Goal: Information Seeking & Learning: Learn about a topic

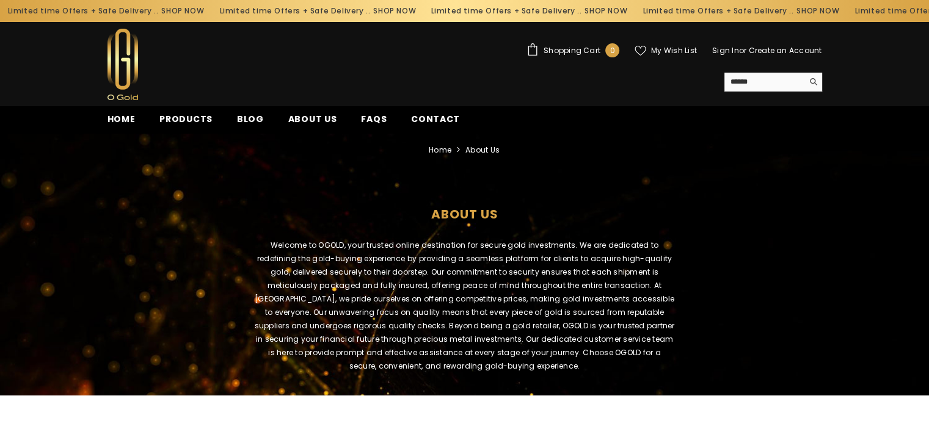
click at [608, 188] on h1 "about us" at bounding box center [464, 211] width 910 height 50
click at [368, 121] on span "FAQs" at bounding box center [374, 119] width 26 height 13
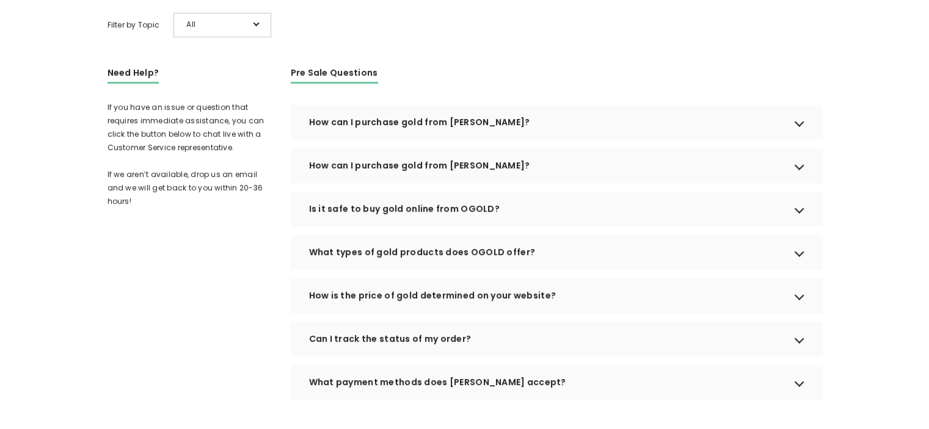
scroll to position [305, 0]
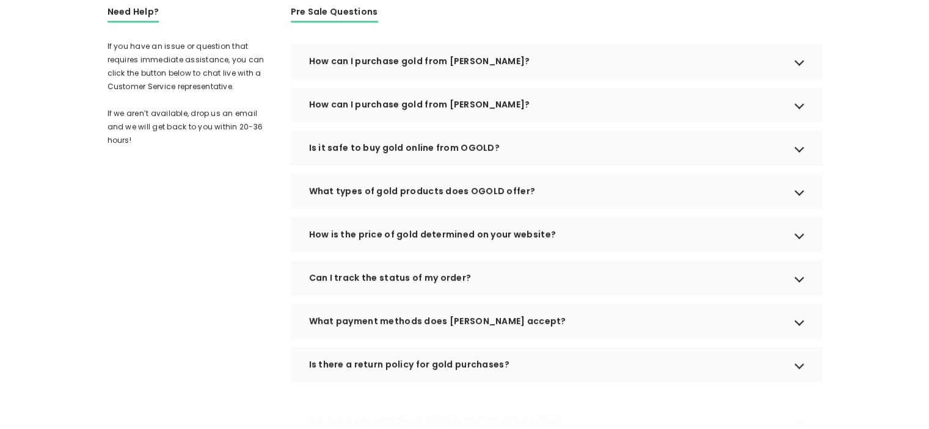
click at [399, 165] on div "Is it safe to buy gold online from OGOLD?" at bounding box center [556, 148] width 531 height 34
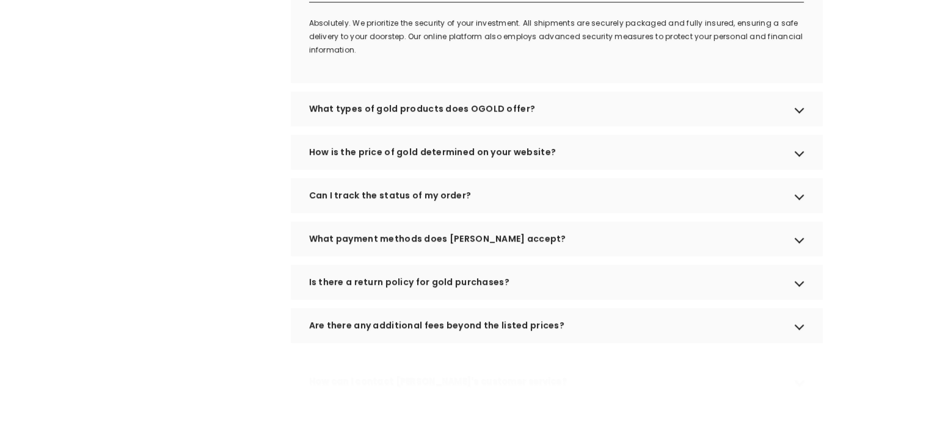
scroll to position [489, 0]
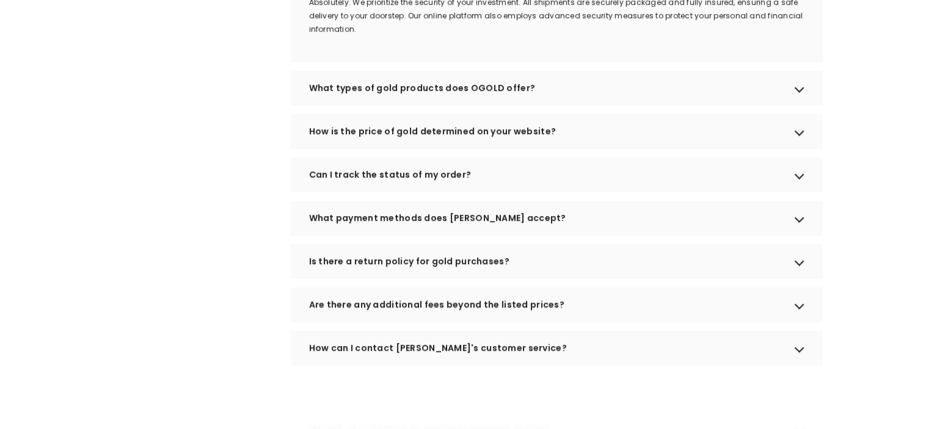
click at [408, 148] on div "How is the price of gold determined on your website?" at bounding box center [556, 131] width 531 height 34
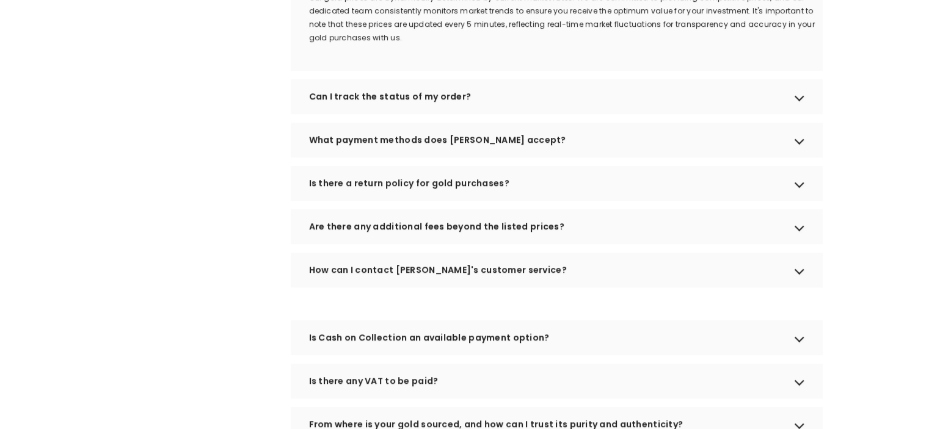
scroll to position [672, 0]
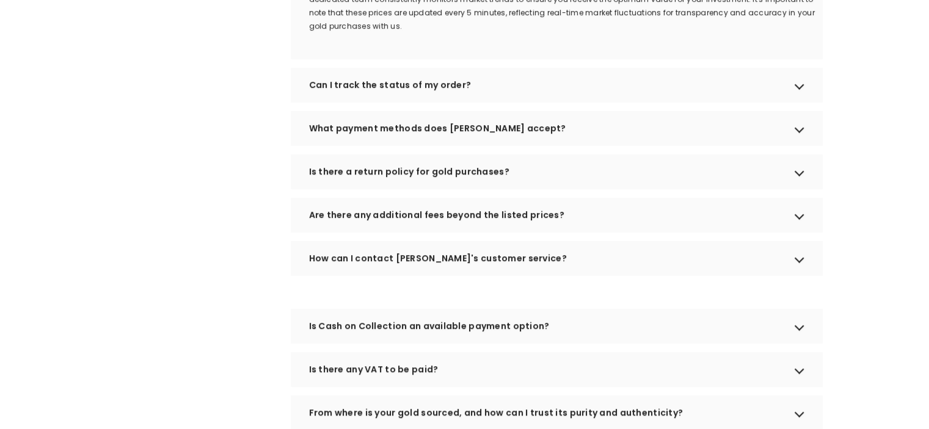
click at [321, 231] on div "Are there any additional fees beyond the listed prices?" at bounding box center [556, 215] width 531 height 34
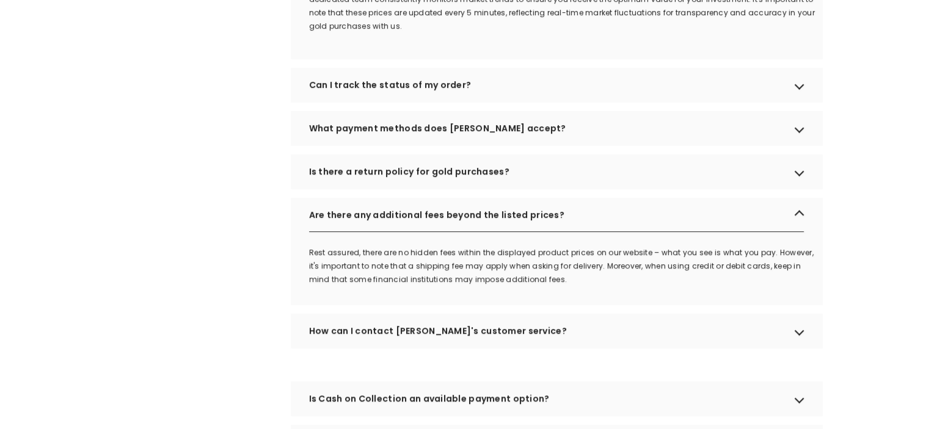
drag, startPoint x: 307, startPoint y: 268, endPoint x: 542, endPoint y: 302, distance: 237.5
click at [542, 302] on div "Rest assured, there are no hidden fees within the displayed product prices on o…" at bounding box center [556, 275] width 531 height 59
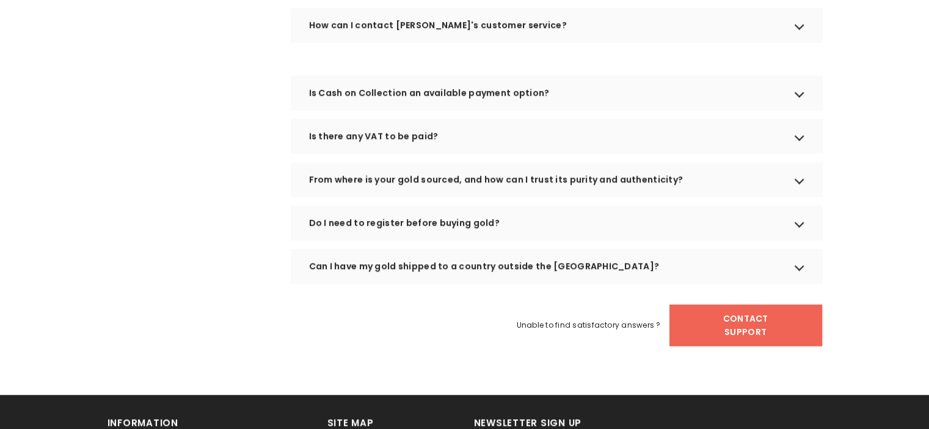
scroll to position [1099, 0]
